Goal: Task Accomplishment & Management: Manage account settings

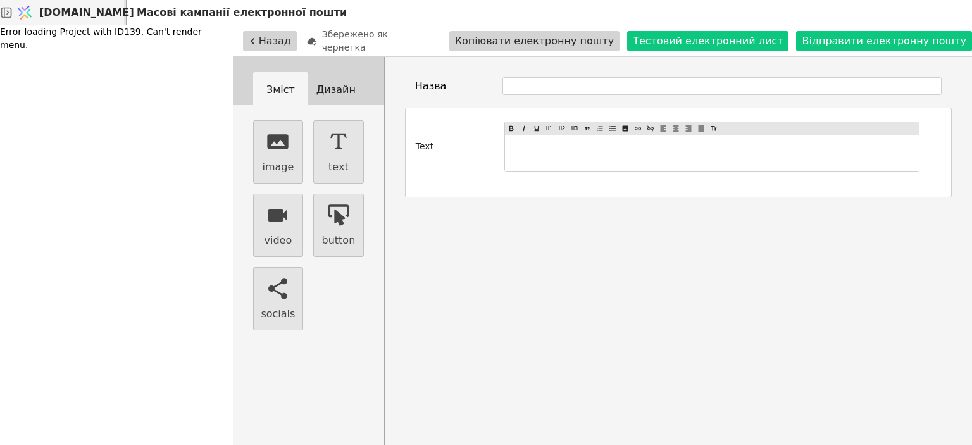
click at [75, 15] on span "[DOMAIN_NAME]" at bounding box center [86, 12] width 95 height 15
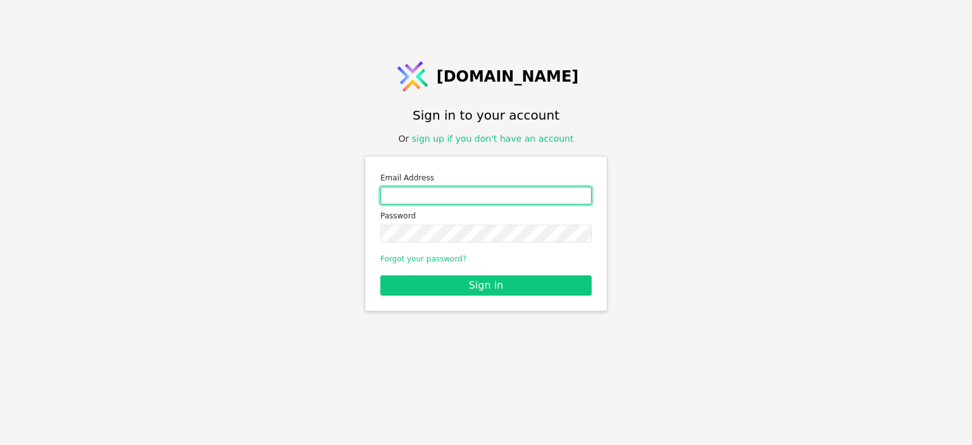
type input "[EMAIL_ADDRESS][DOMAIN_NAME]"
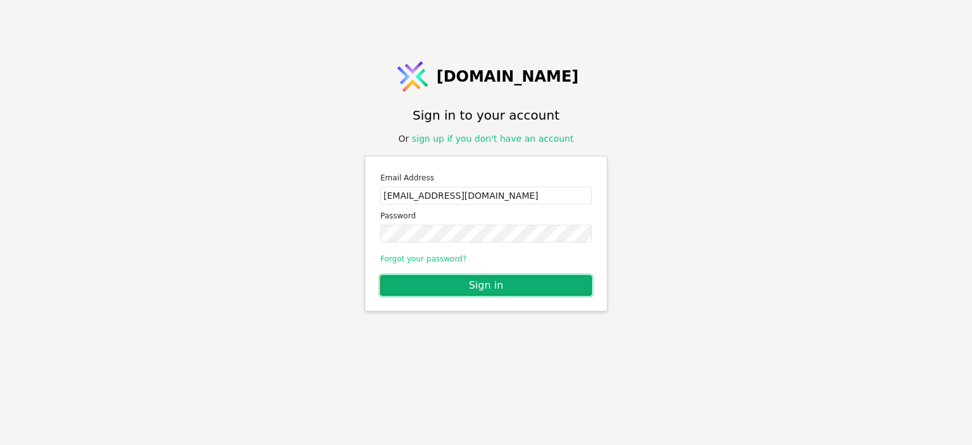
click at [486, 284] on button "Sign in" at bounding box center [485, 285] width 211 height 20
